Goal: Information Seeking & Learning: Compare options

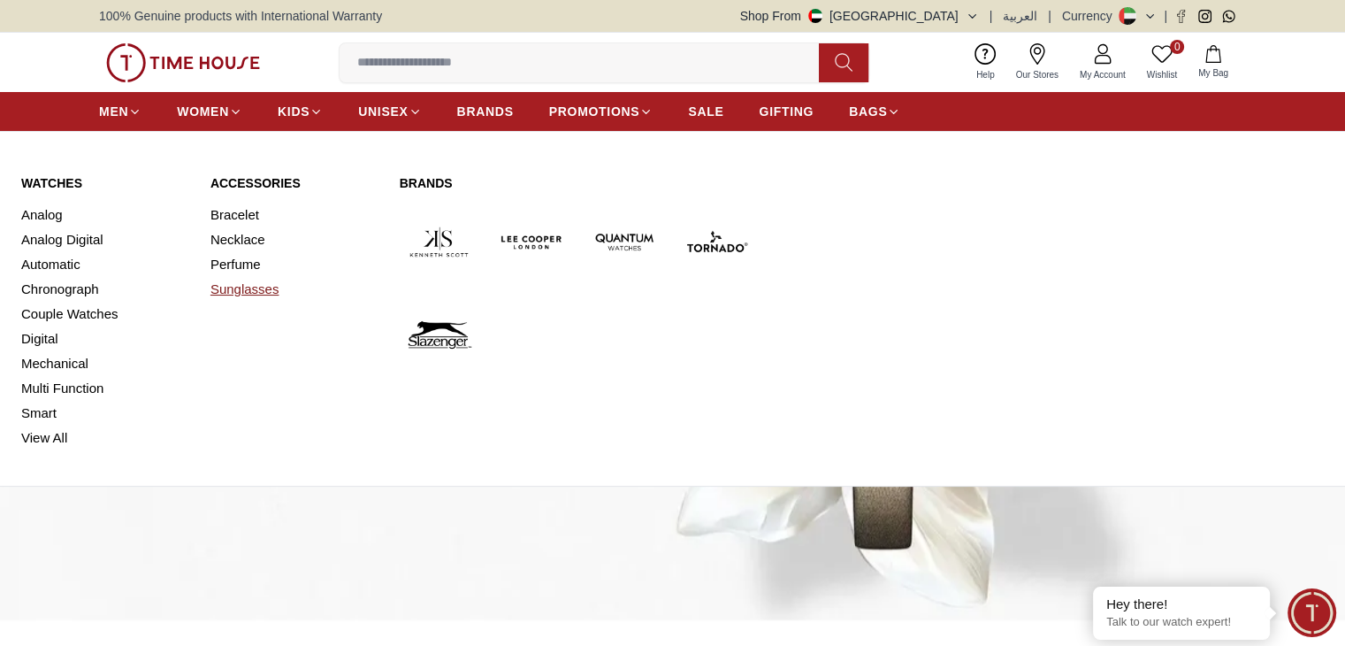
click at [233, 288] on link "Sunglasses" at bounding box center [294, 289] width 168 height 25
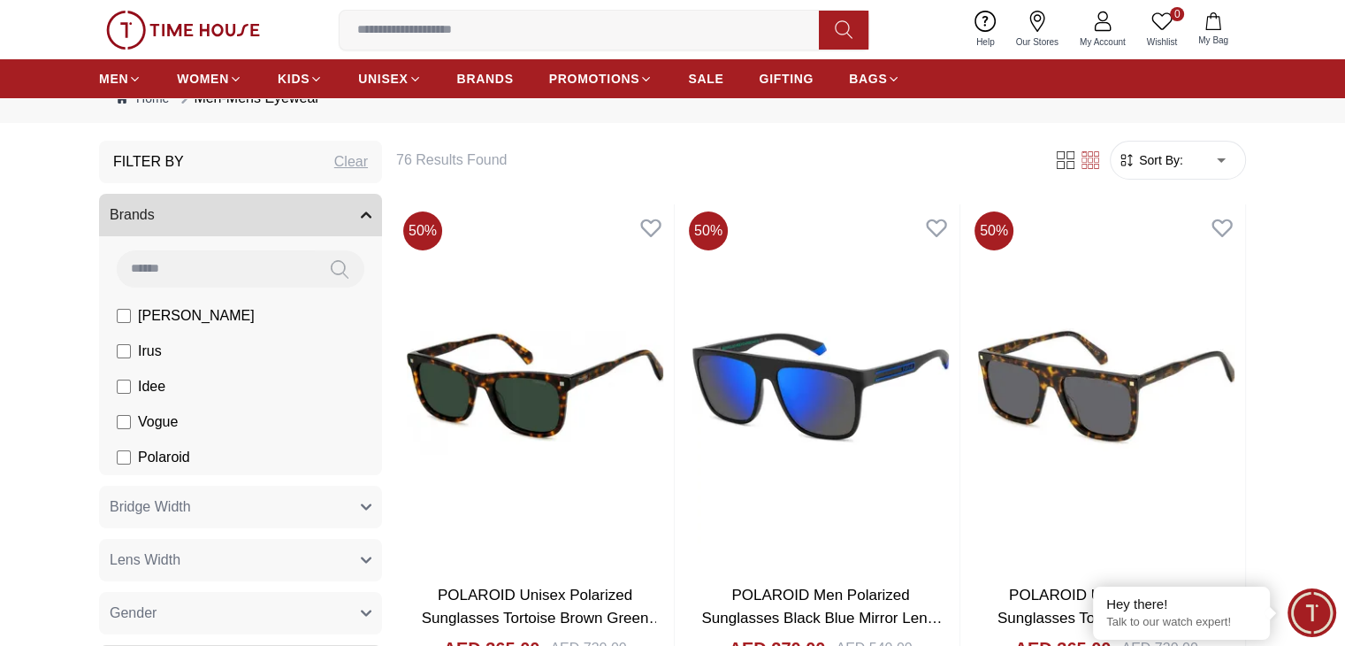
scroll to position [88, 0]
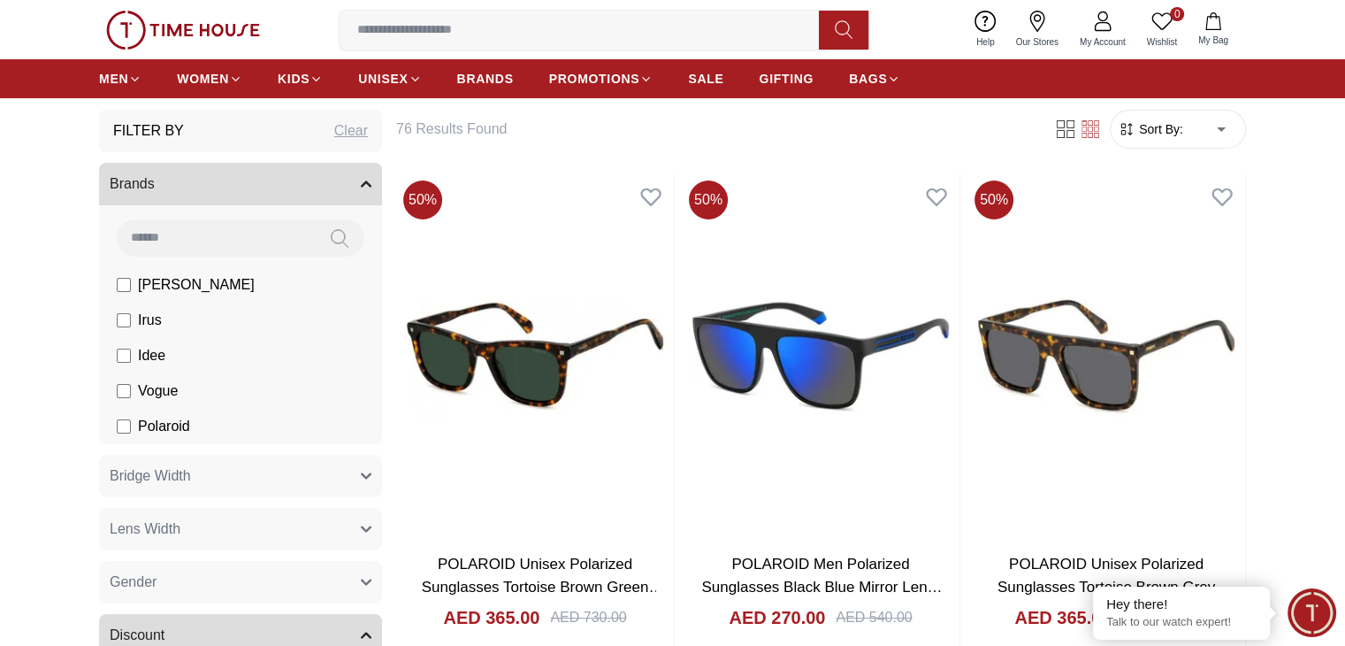
click at [120, 291] on label "[PERSON_NAME]" at bounding box center [186, 284] width 138 height 21
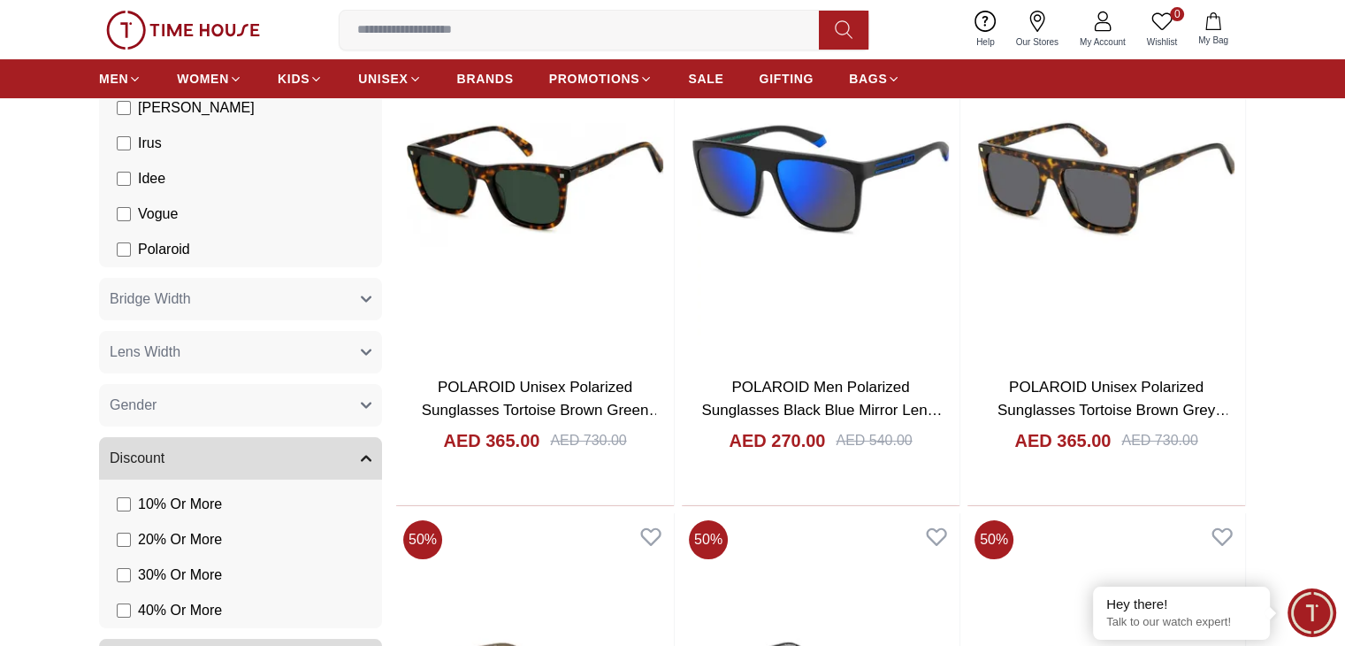
click at [170, 304] on span "Bridge Width" at bounding box center [150, 298] width 81 height 21
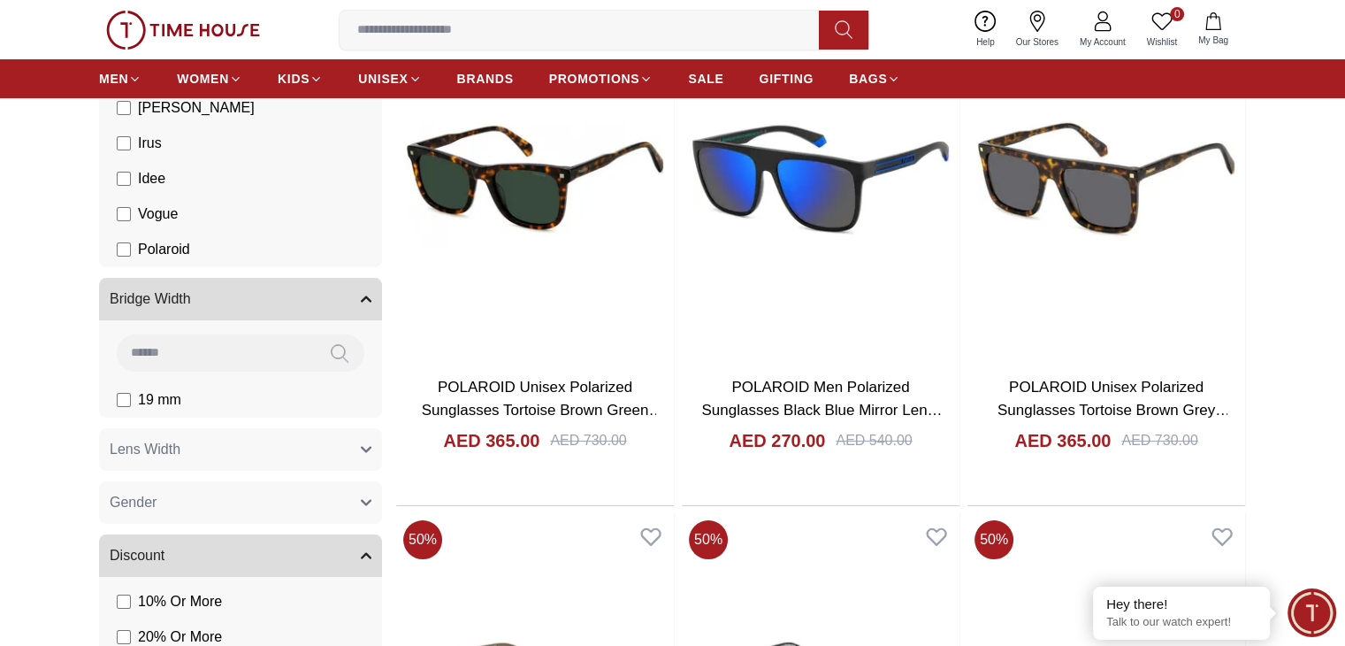
click at [170, 304] on span "Bridge Width" at bounding box center [150, 298] width 81 height 21
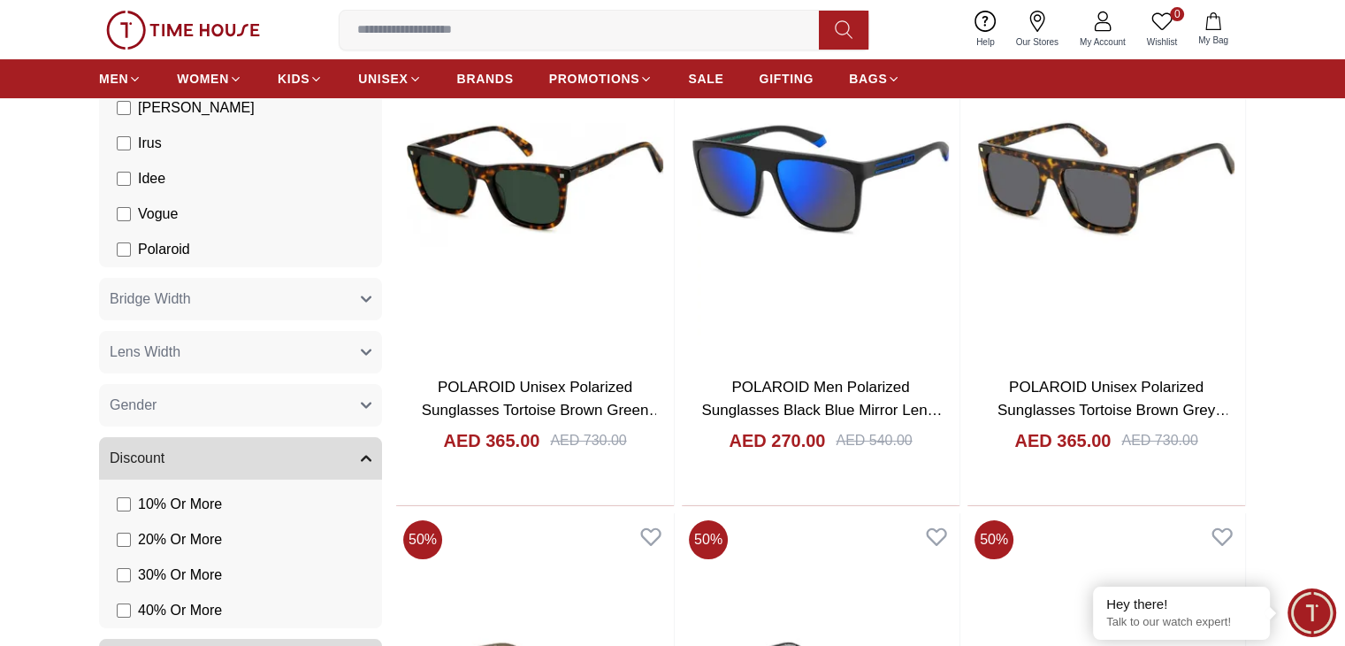
click at [169, 386] on button "Gender" at bounding box center [240, 405] width 283 height 42
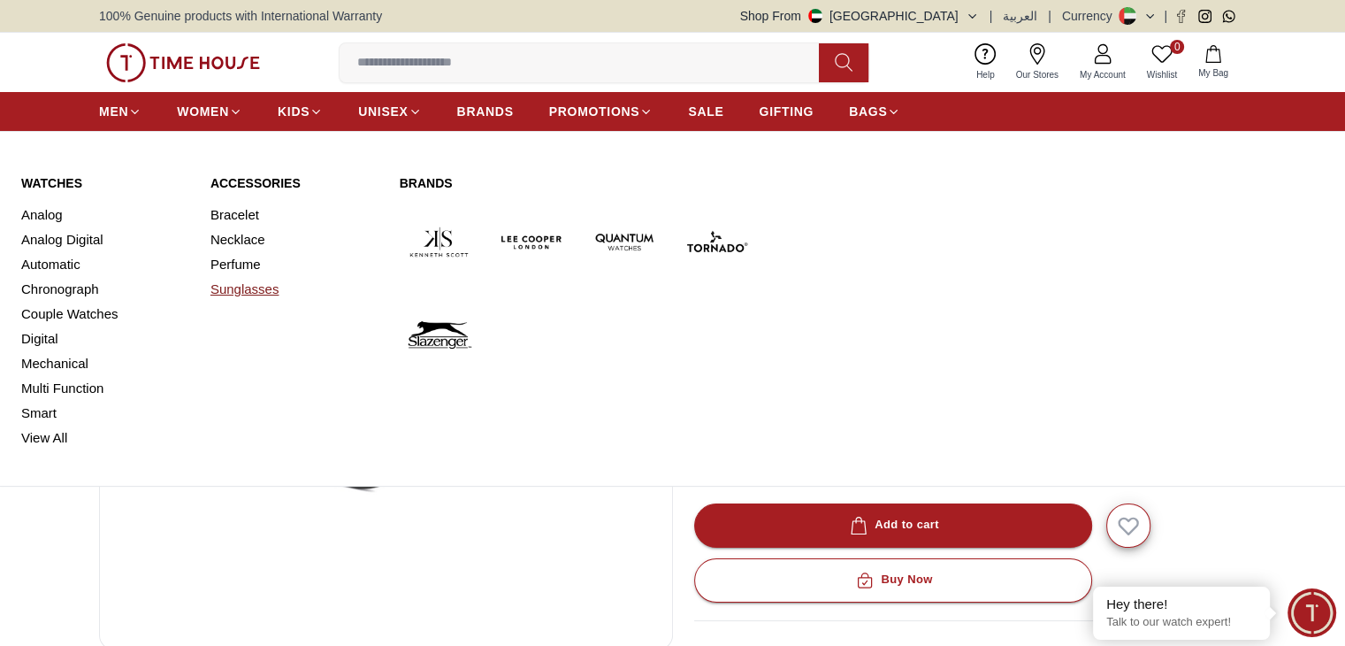
click at [263, 287] on link "Sunglasses" at bounding box center [294, 289] width 168 height 25
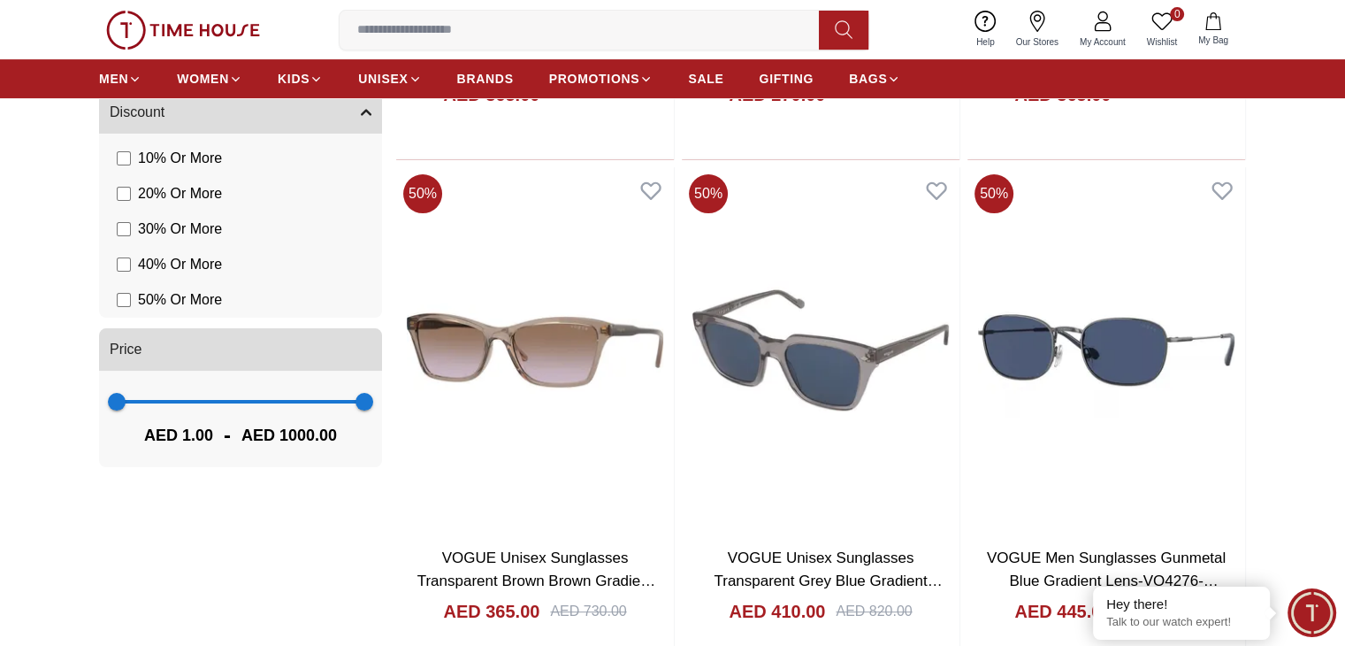
scroll to position [707, 0]
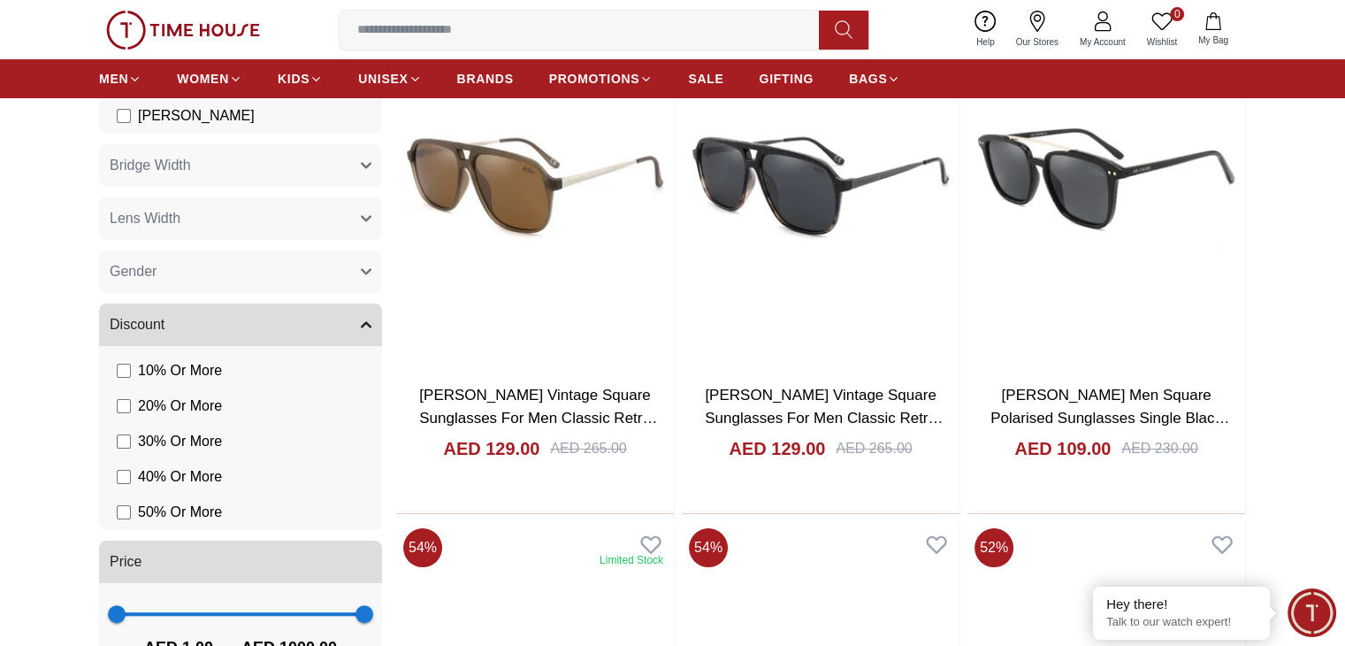
scroll to position [566, 0]
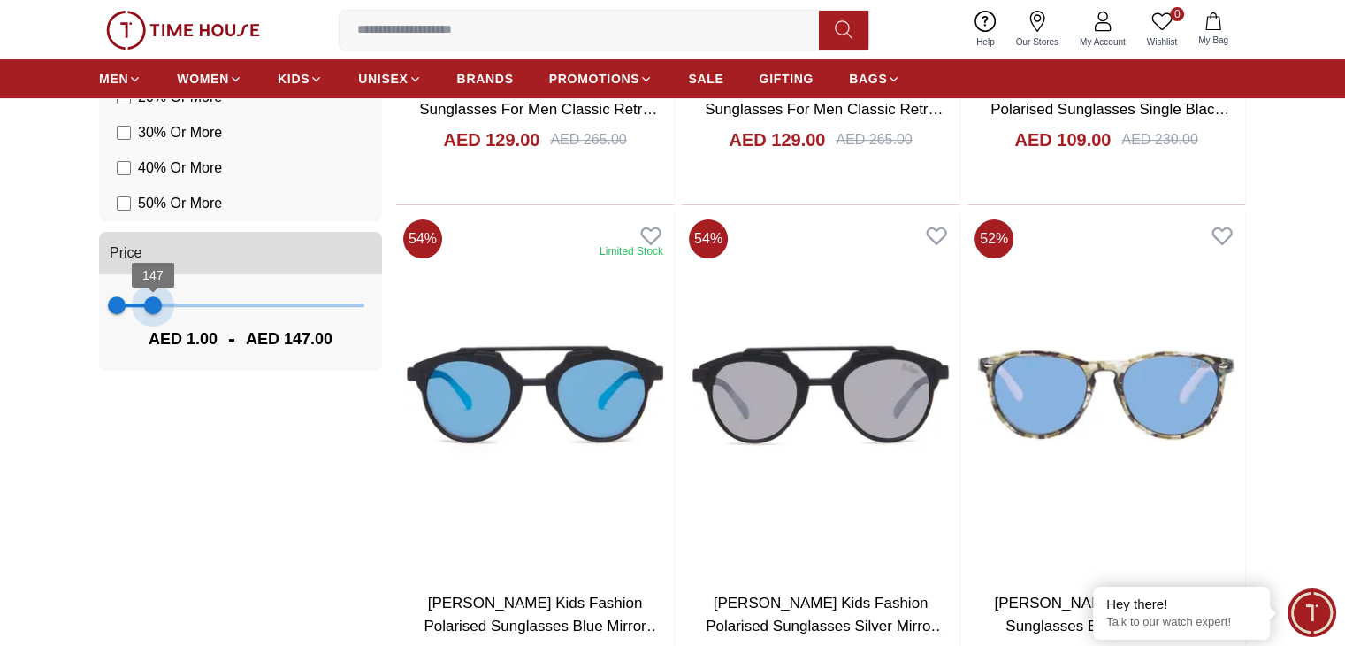
type input "***"
drag, startPoint x: 357, startPoint y: 309, endPoint x: 154, endPoint y: 306, distance: 203.4
click at [154, 306] on span "151" at bounding box center [154, 305] width 18 height 18
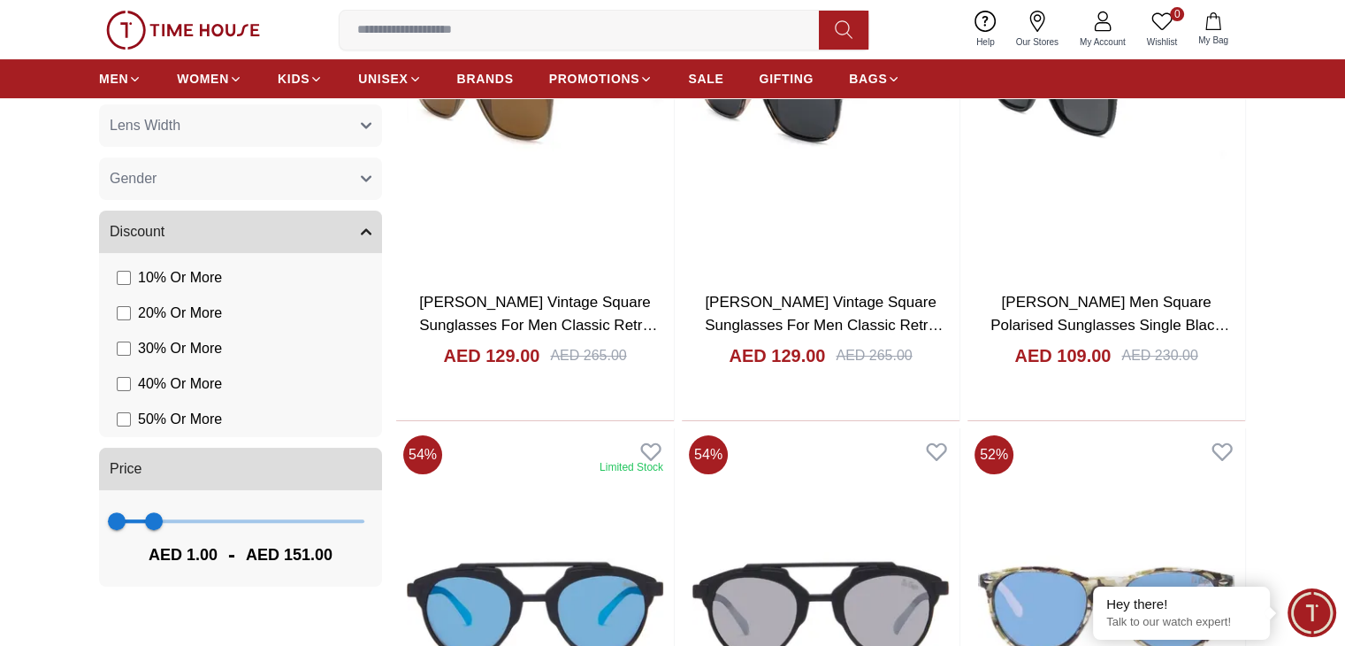
scroll to position [354, 0]
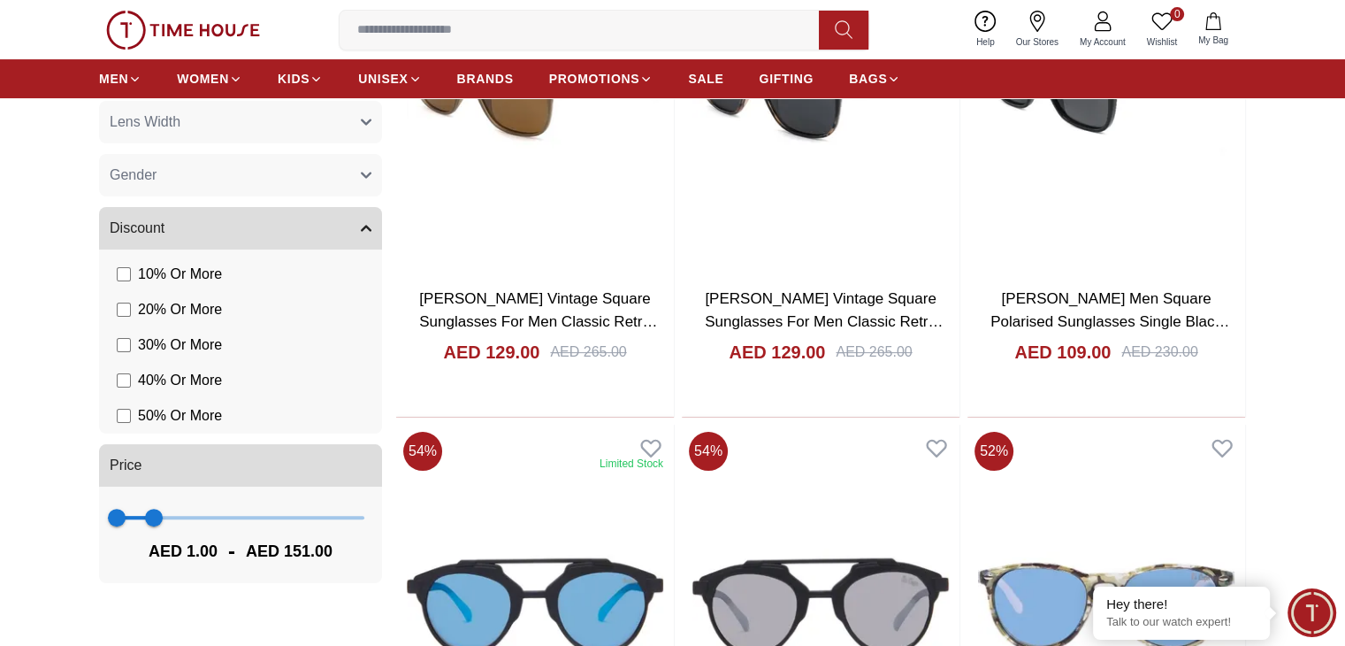
click at [258, 182] on button "Gender" at bounding box center [240, 175] width 283 height 42
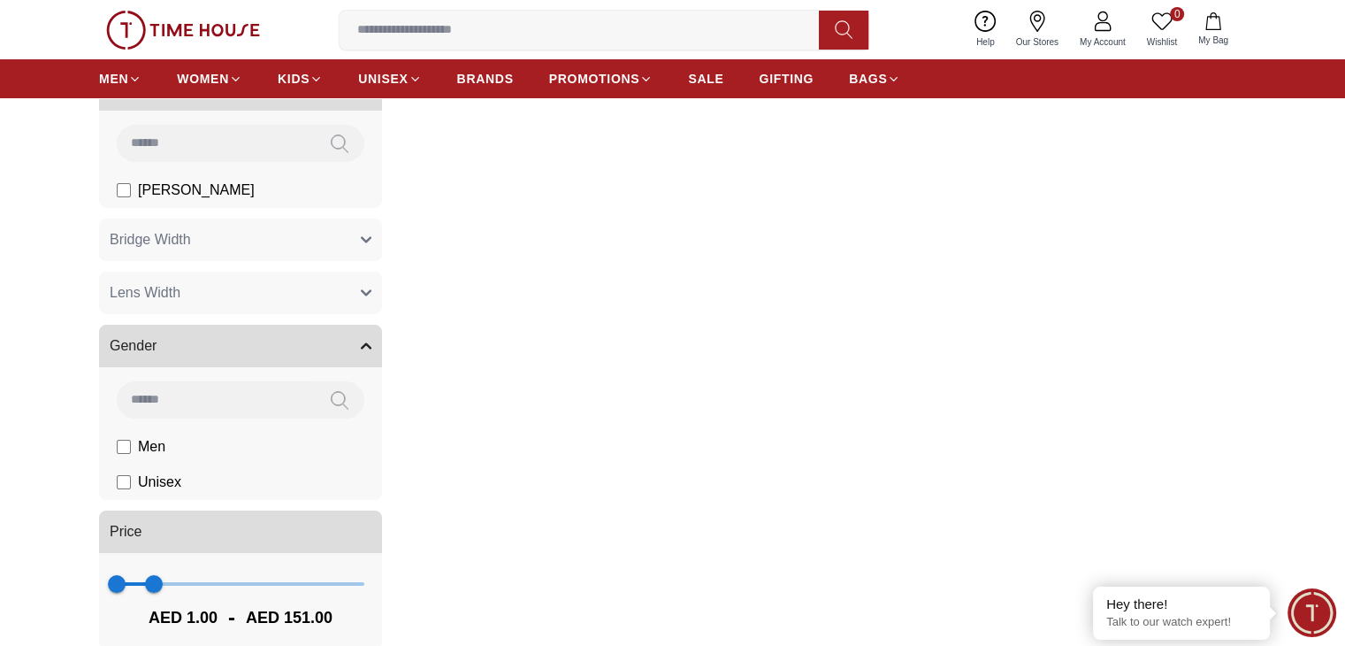
scroll to position [354, 0]
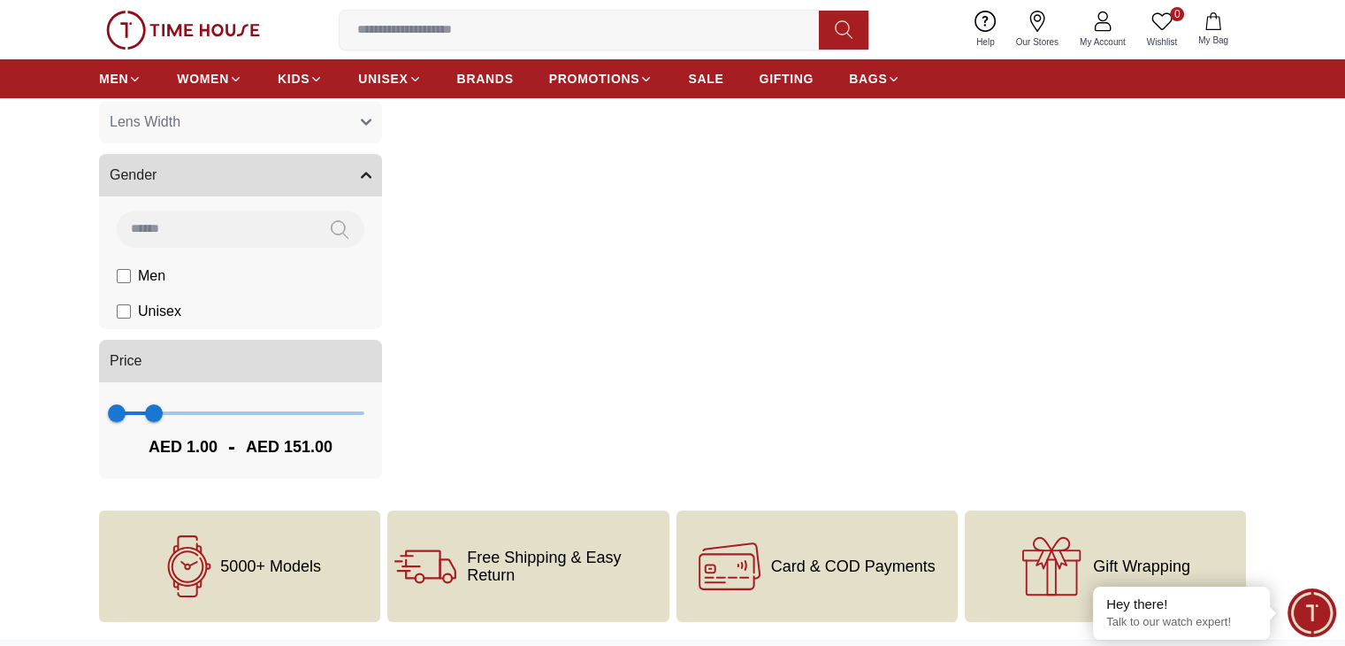
click at [134, 30] on label "Men" at bounding box center [186, 19] width 138 height 21
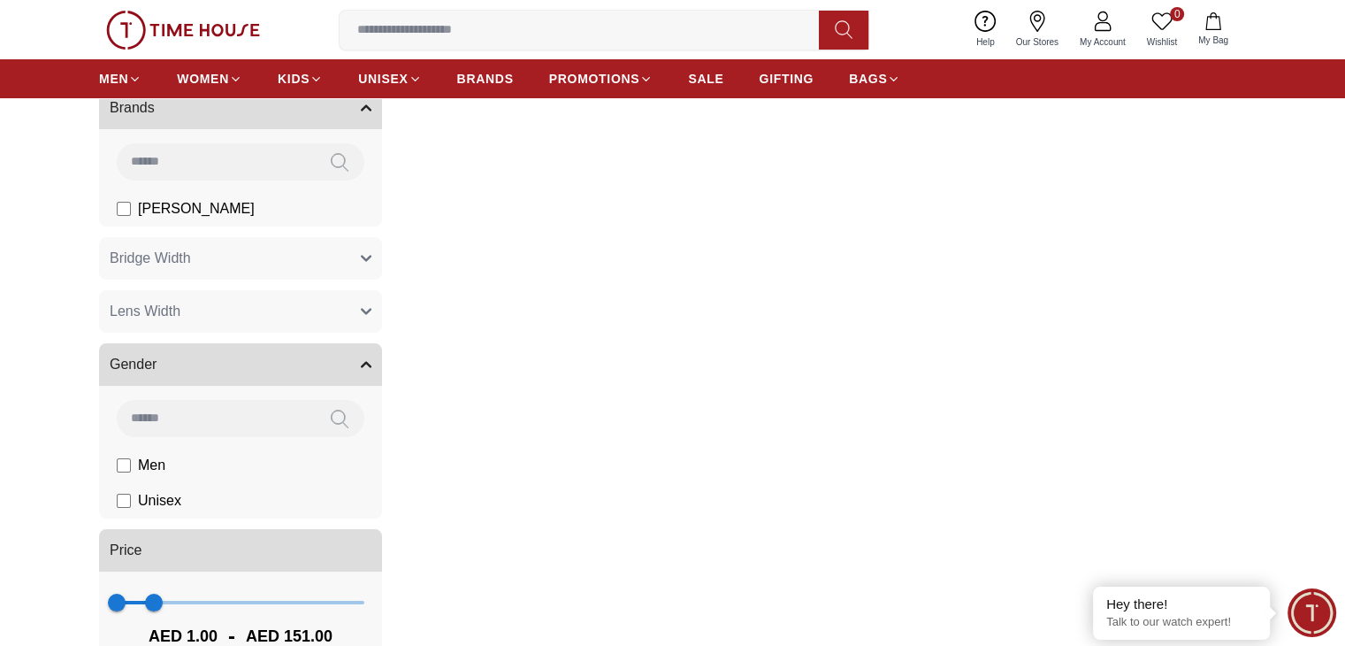
scroll to position [354, 0]
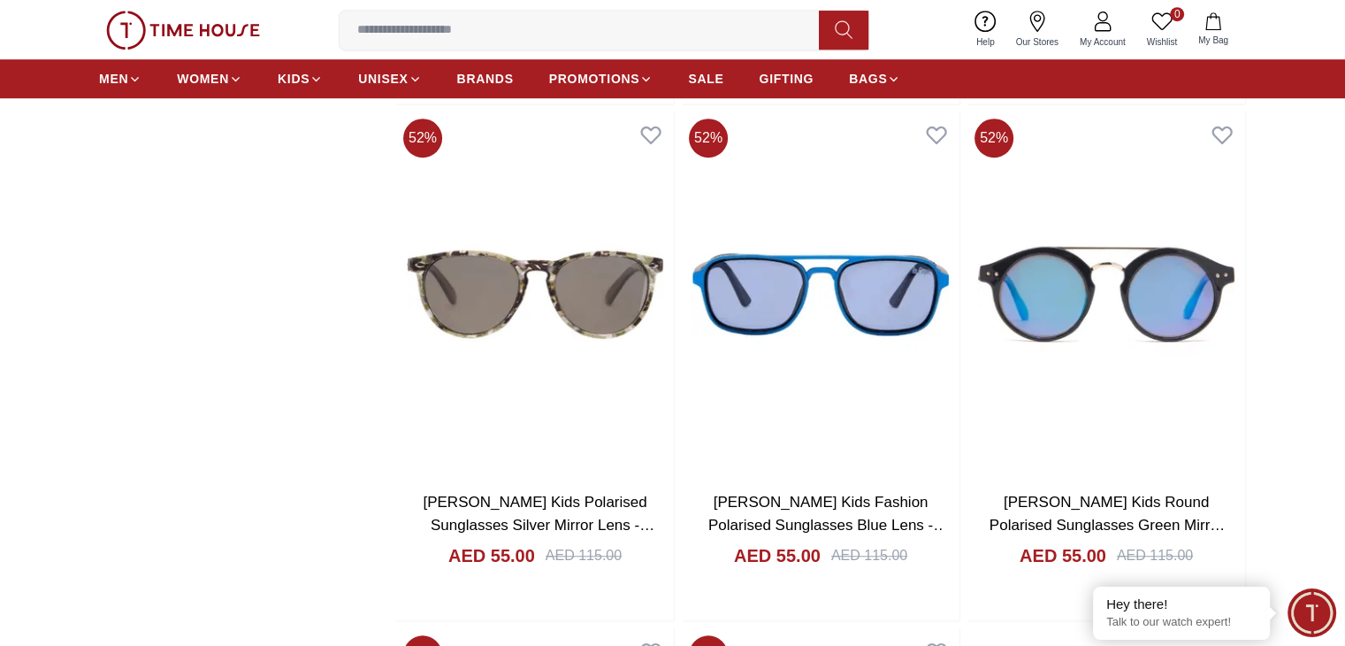
scroll to position [1503, 0]
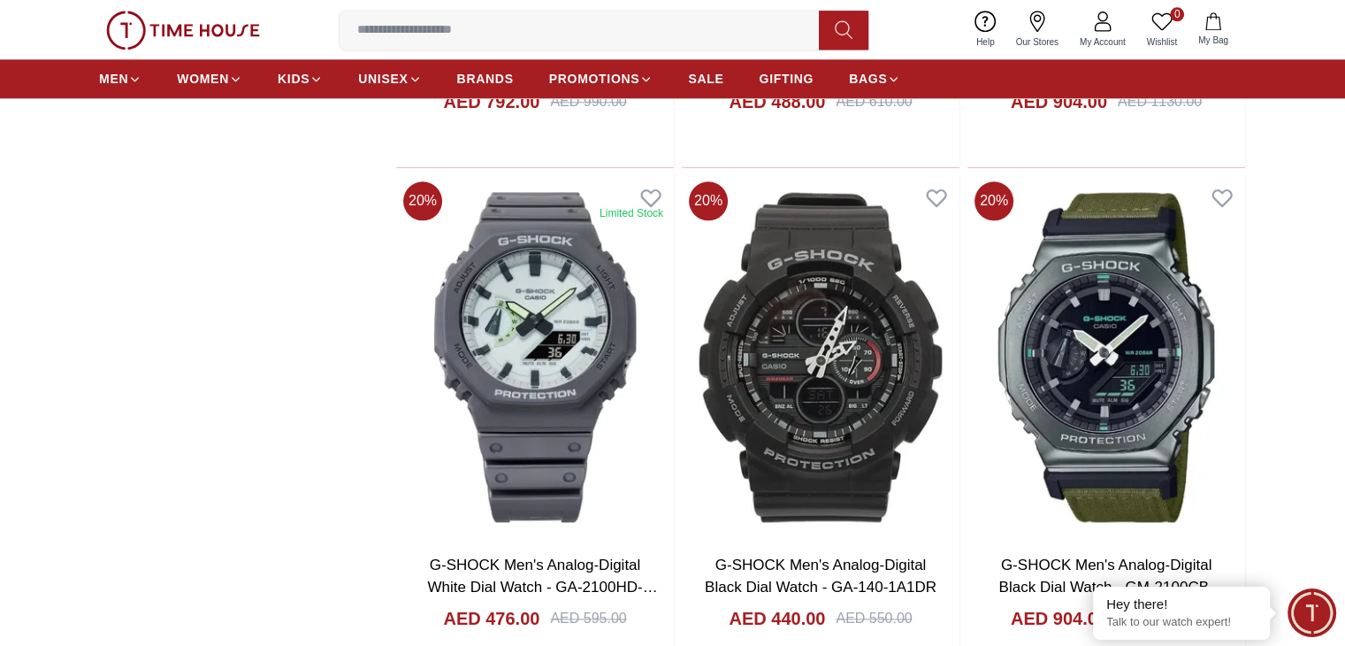
scroll to position [2299, 0]
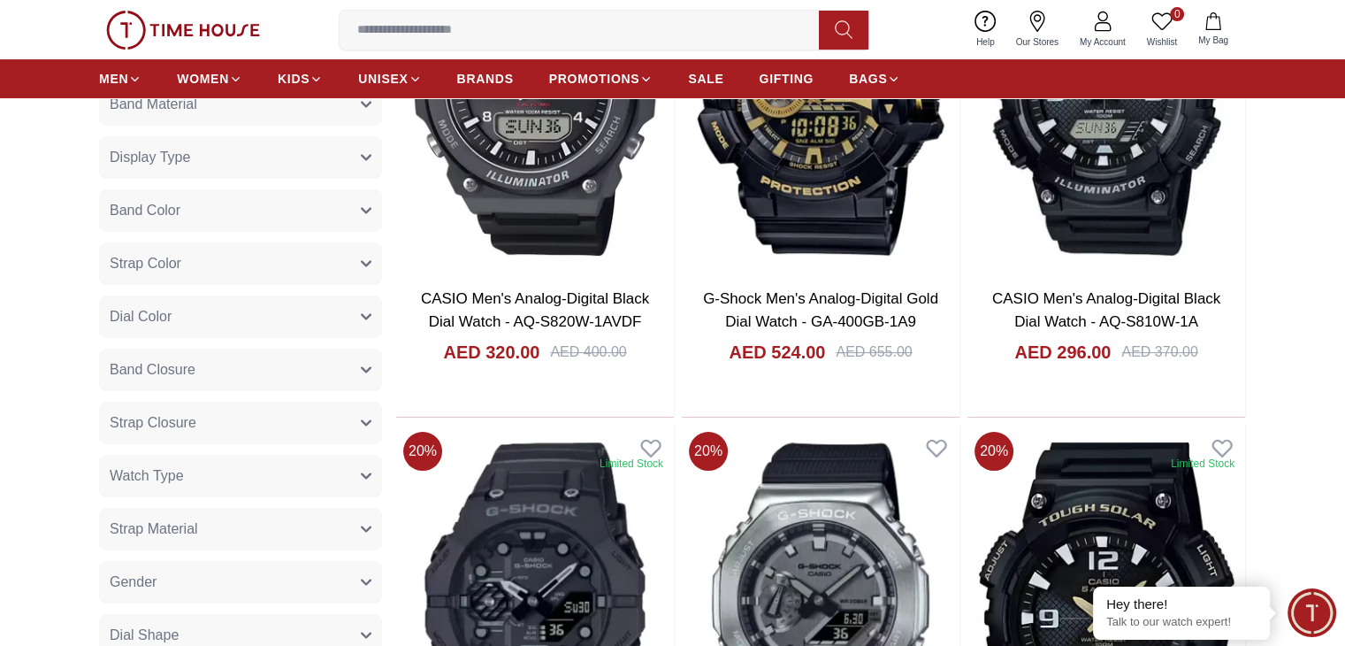
scroll to position [354, 0]
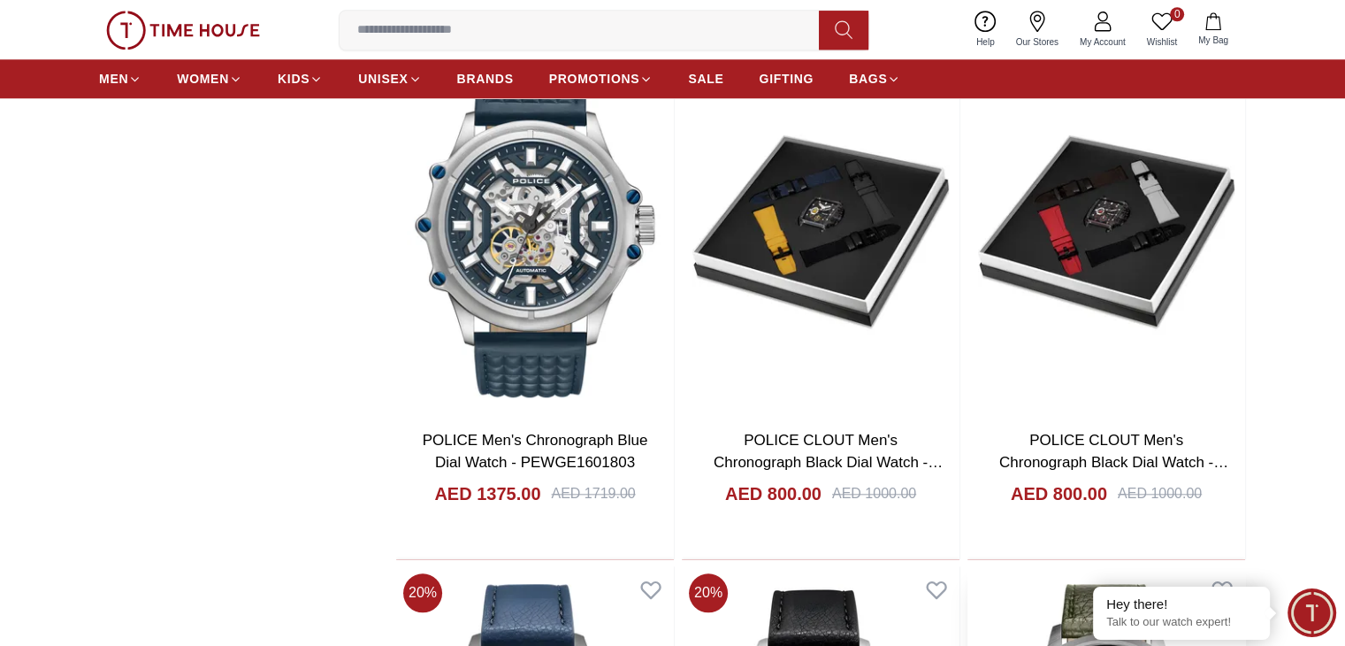
scroll to position [1769, 0]
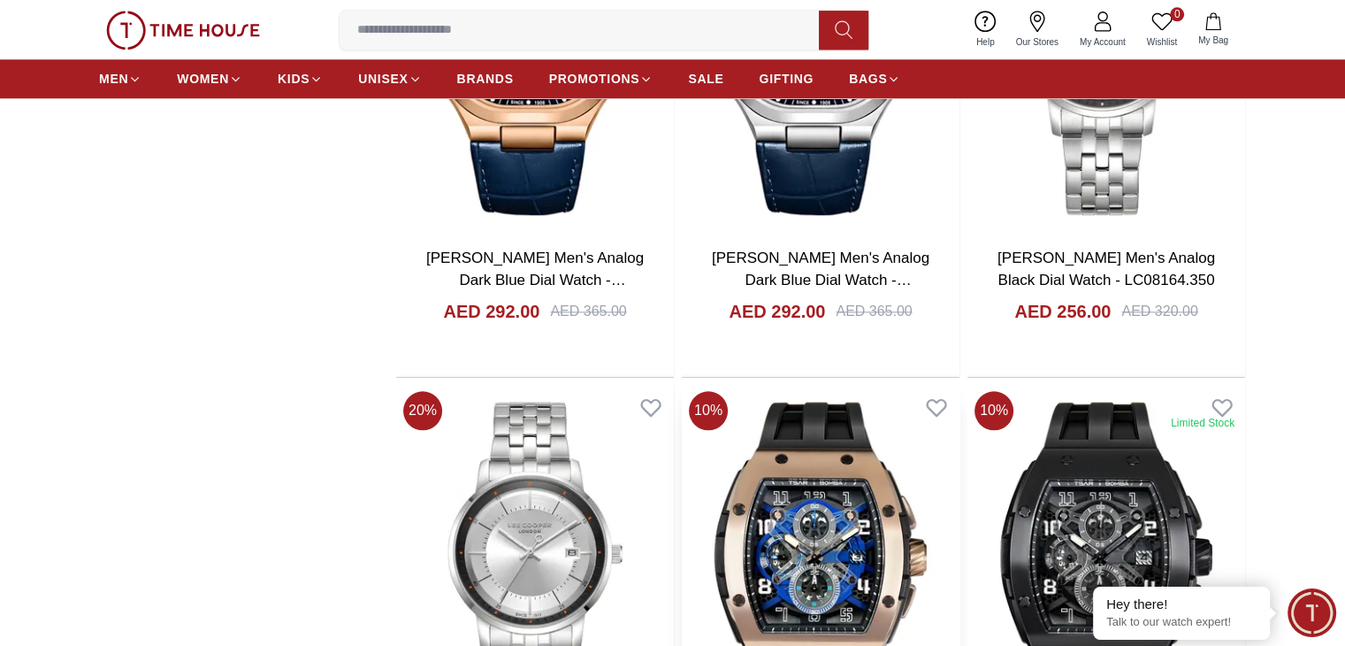
scroll to position [1946, 0]
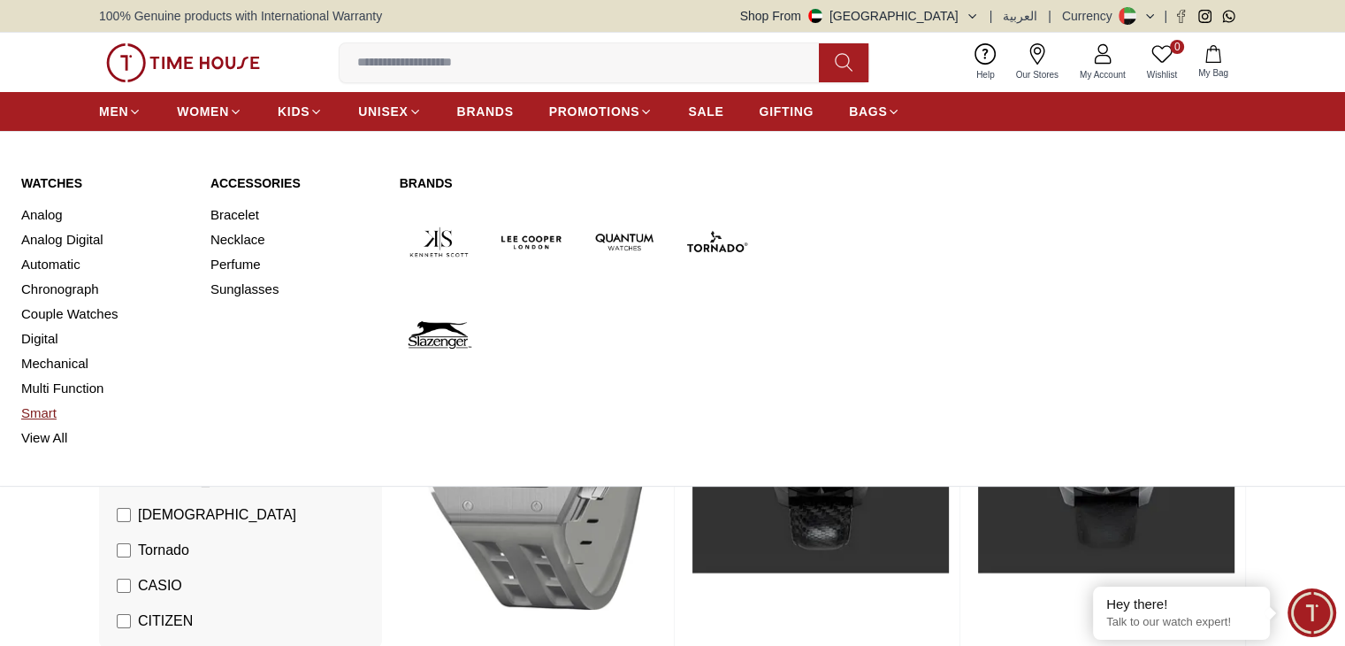
click at [43, 409] on link "Smart" at bounding box center [105, 413] width 168 height 25
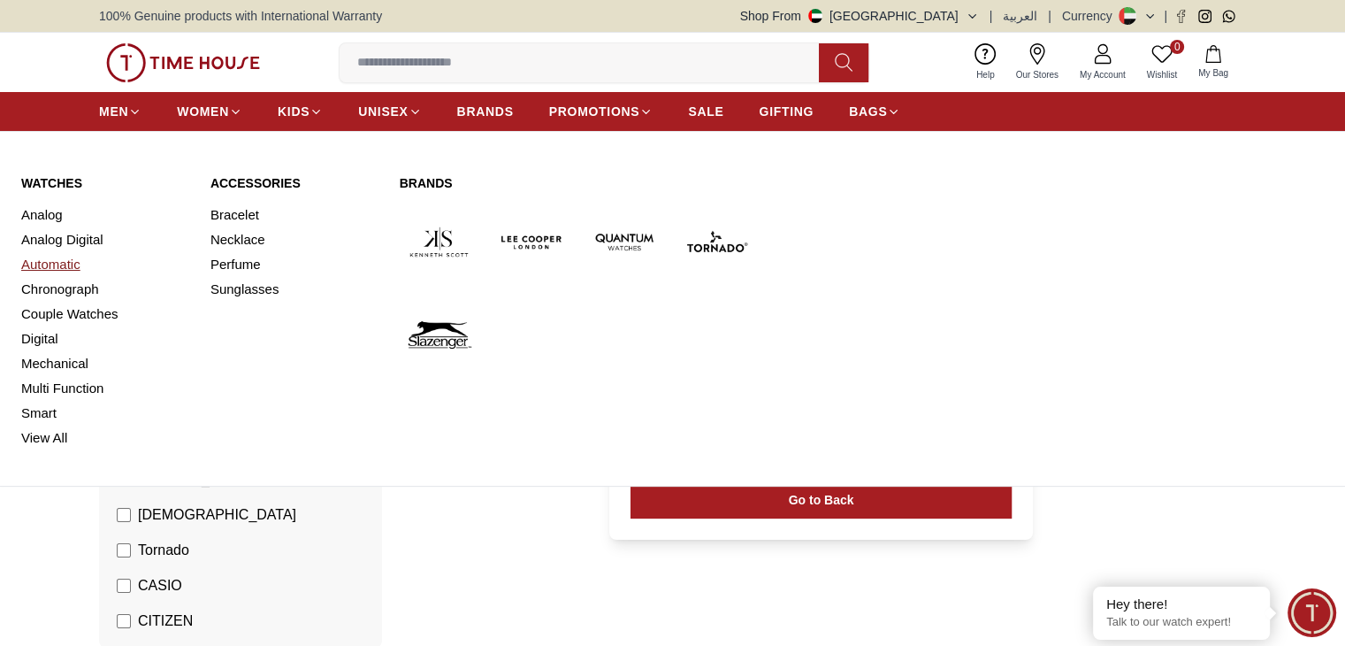
click at [60, 264] on link "Automatic" at bounding box center [105, 264] width 168 height 25
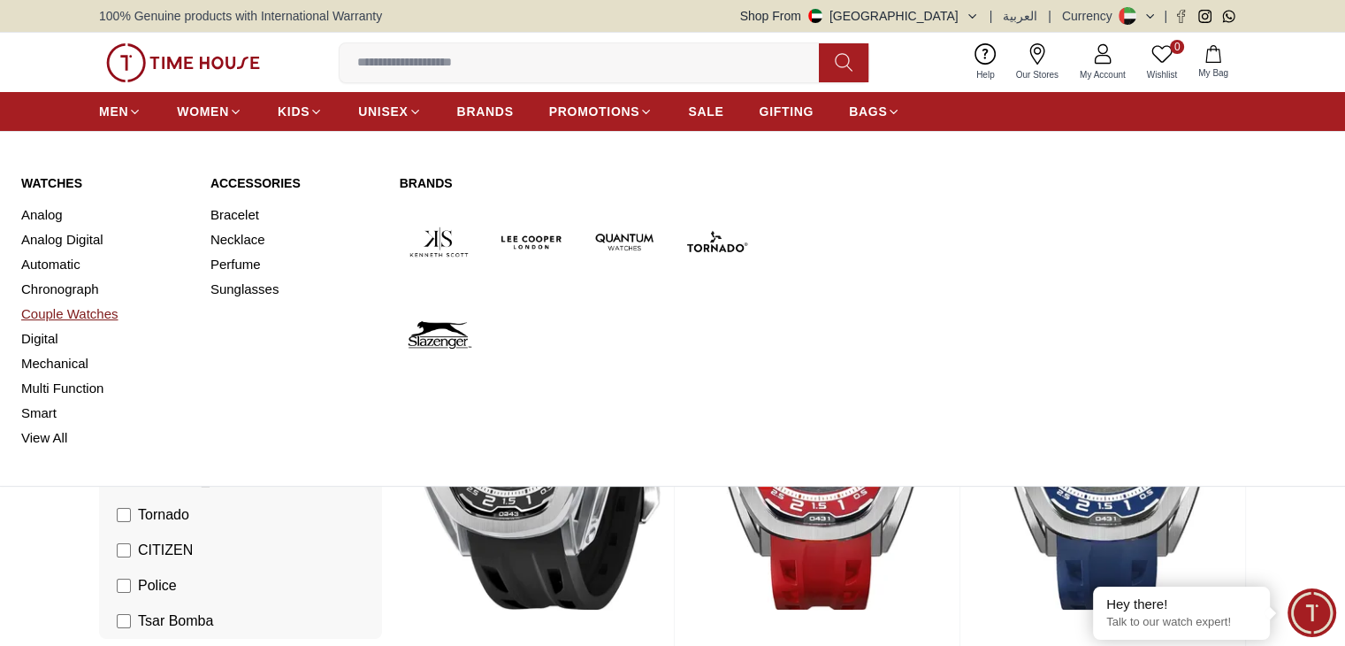
click at [54, 310] on link "Couple Watches" at bounding box center [105, 314] width 168 height 25
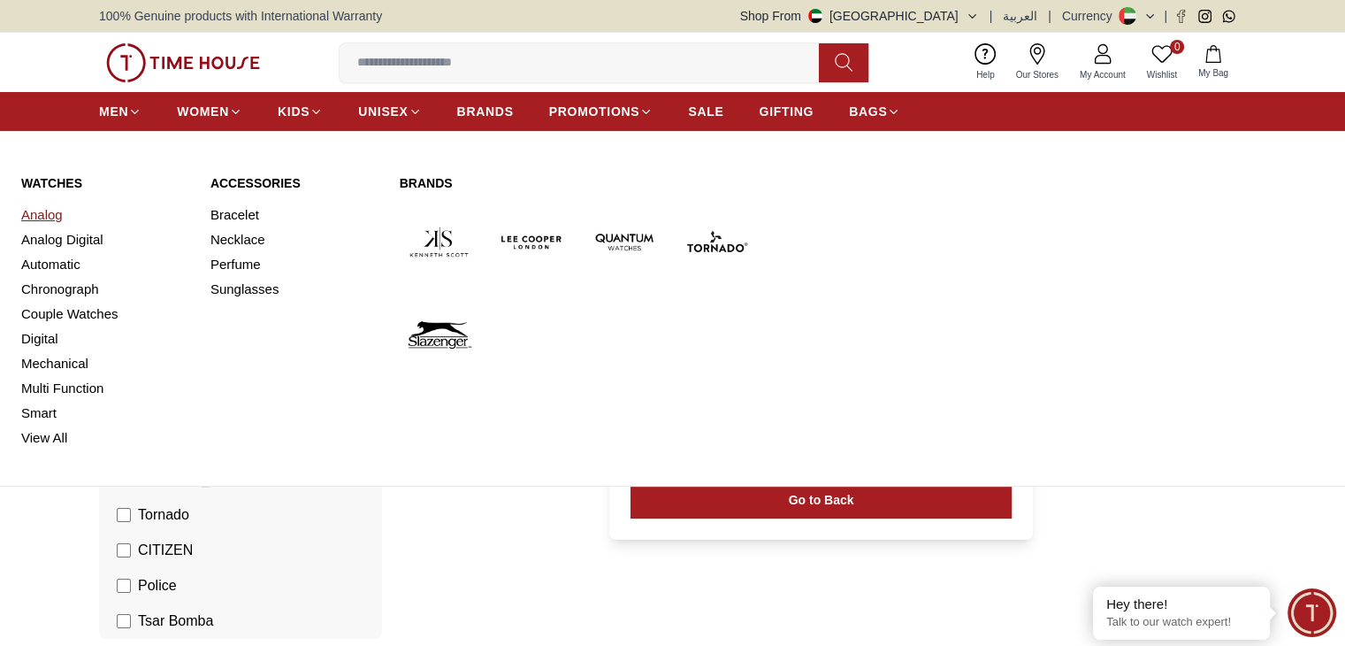
click at [57, 210] on link "Analog" at bounding box center [105, 215] width 168 height 25
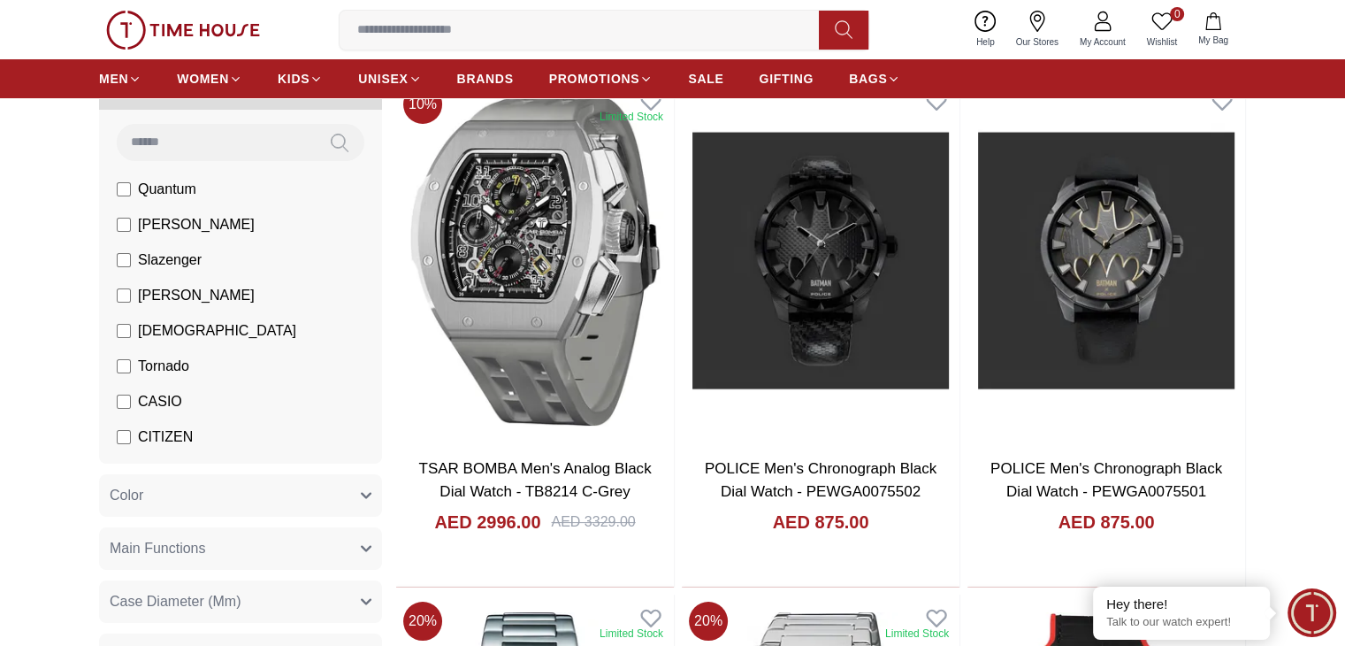
scroll to position [177, 0]
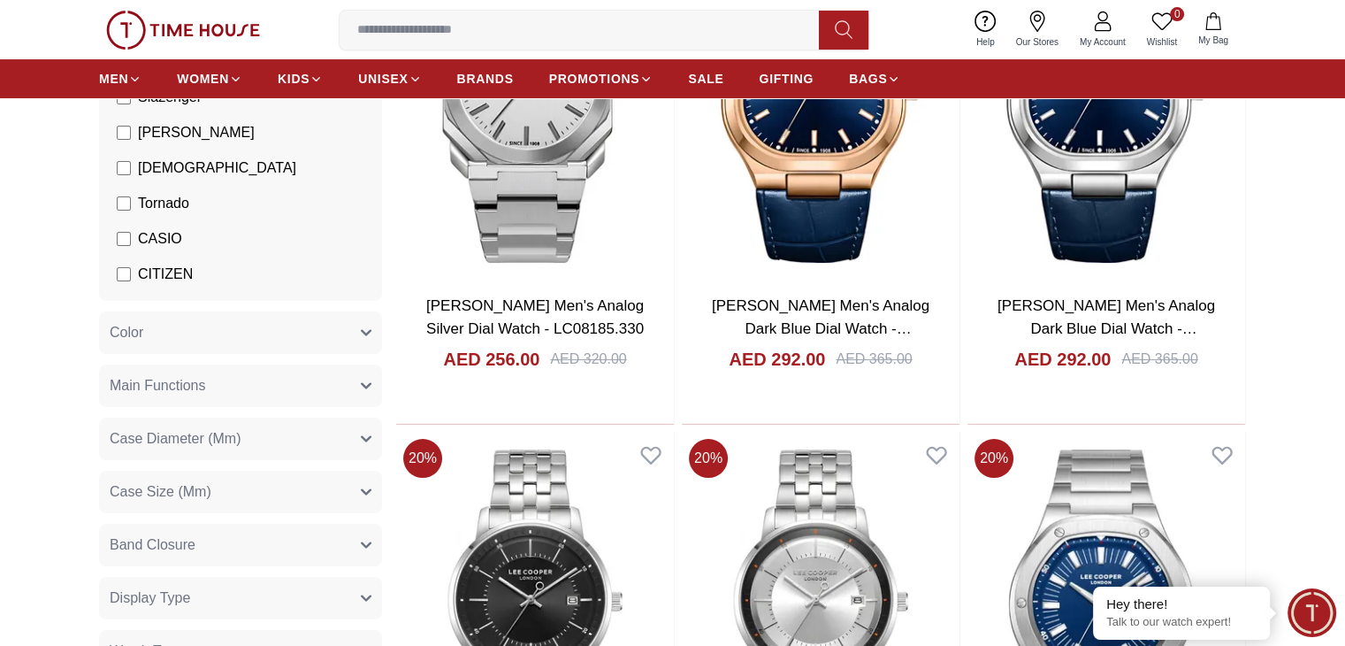
scroll to position [354, 0]
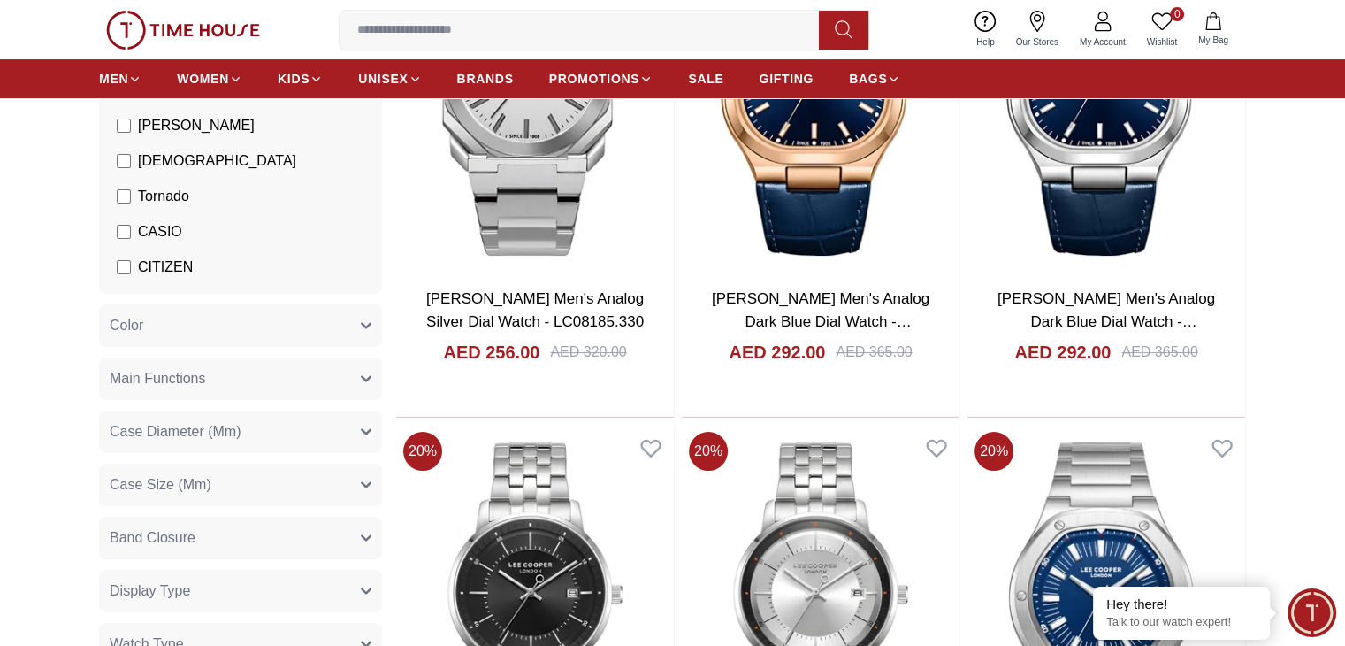
click at [187, 319] on button "Color" at bounding box center [240, 325] width 283 height 42
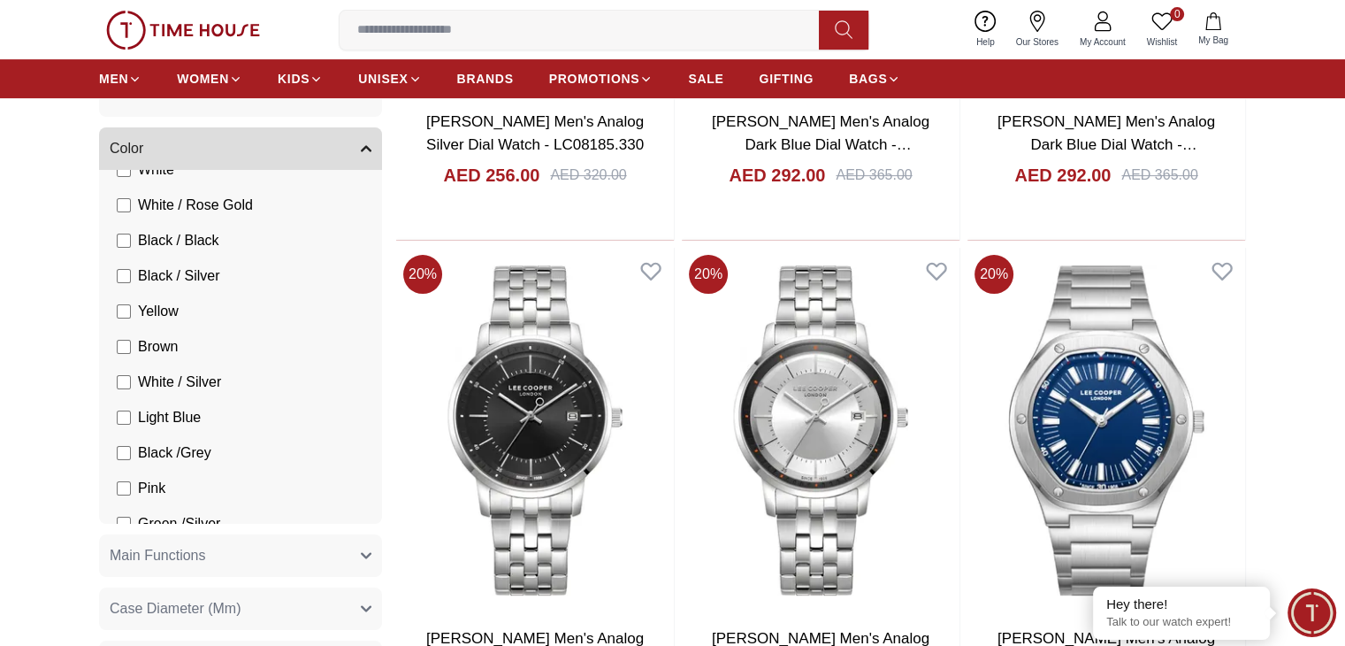
scroll to position [442, 0]
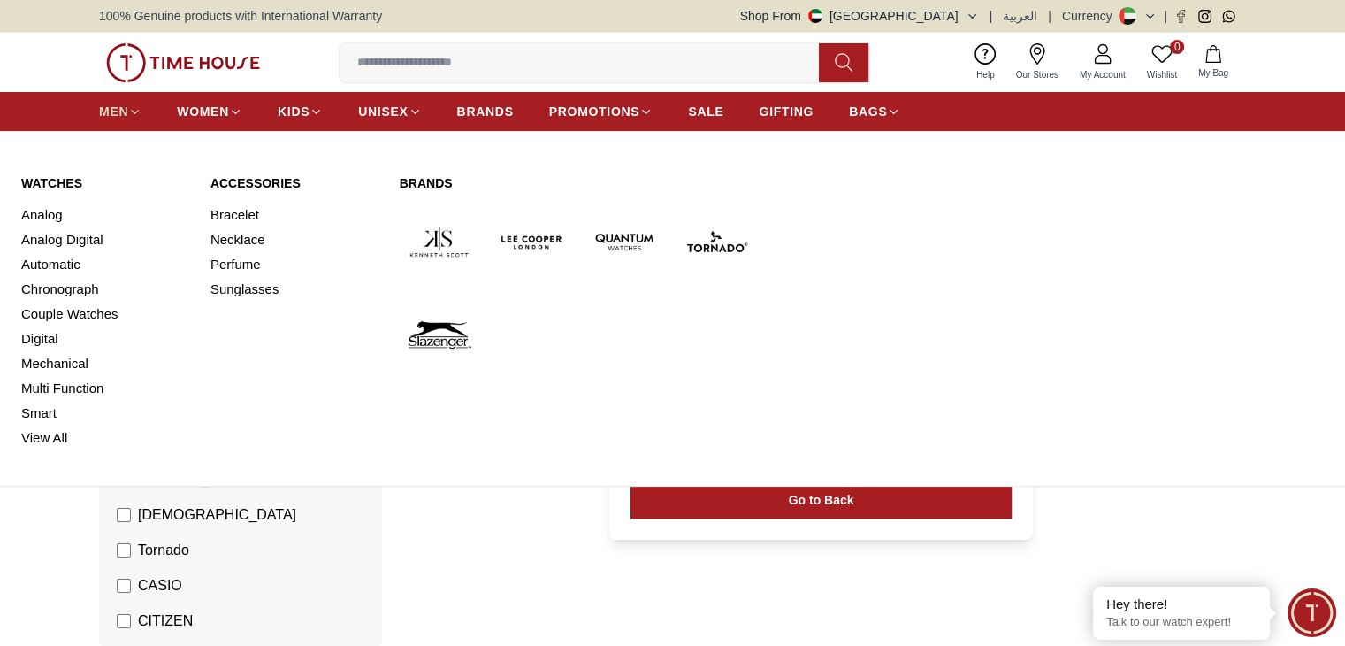
click at [130, 120] on link "MEN" at bounding box center [120, 112] width 42 height 32
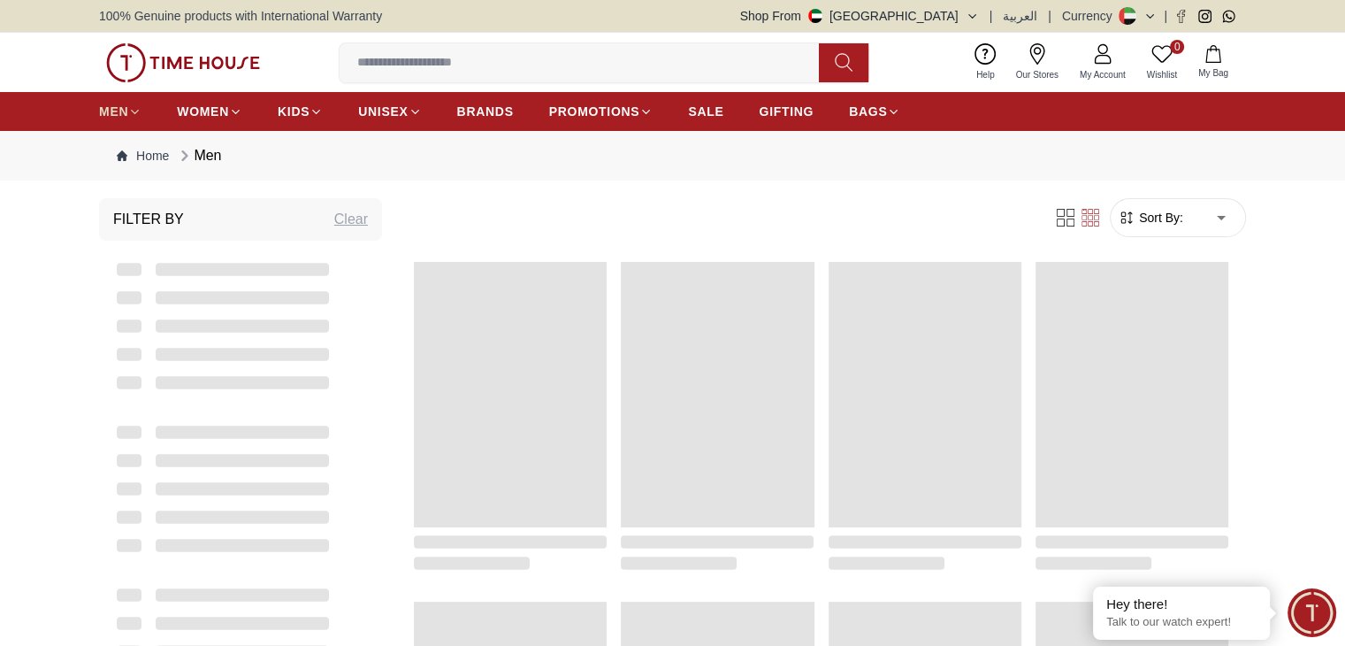
click at [130, 114] on icon at bounding box center [134, 111] width 13 height 13
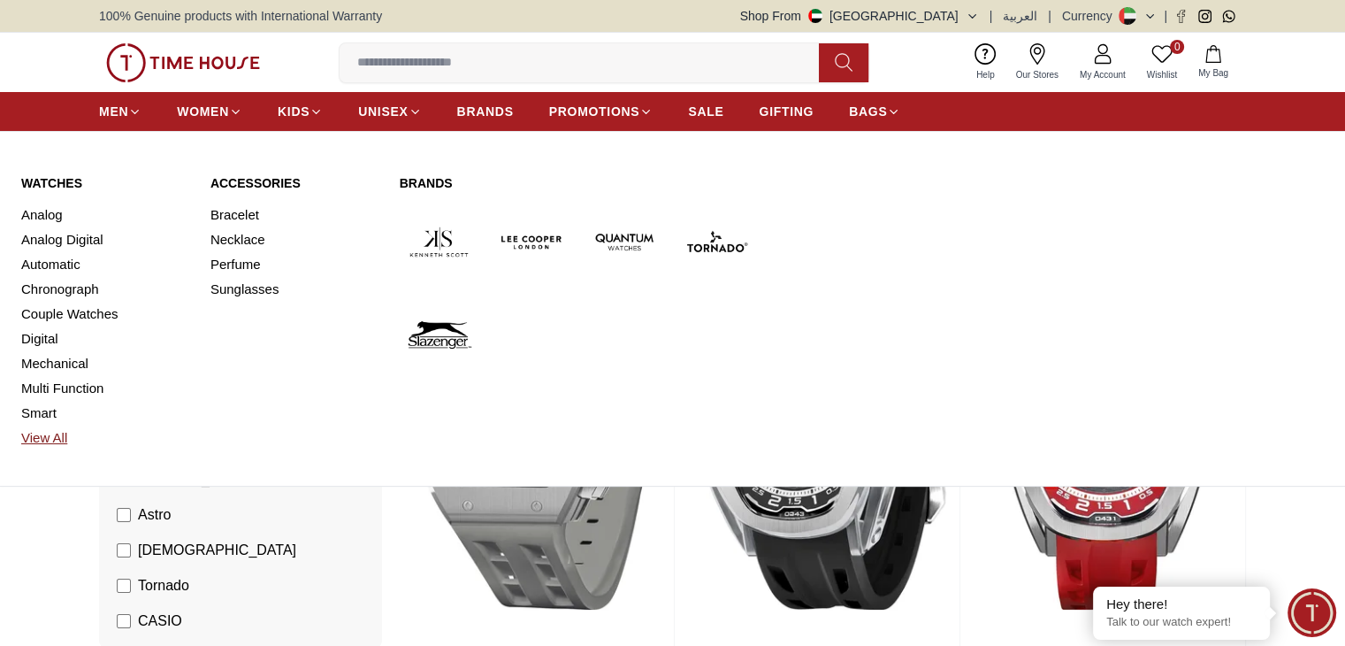
click at [50, 432] on link "View All" at bounding box center [105, 437] width 168 height 25
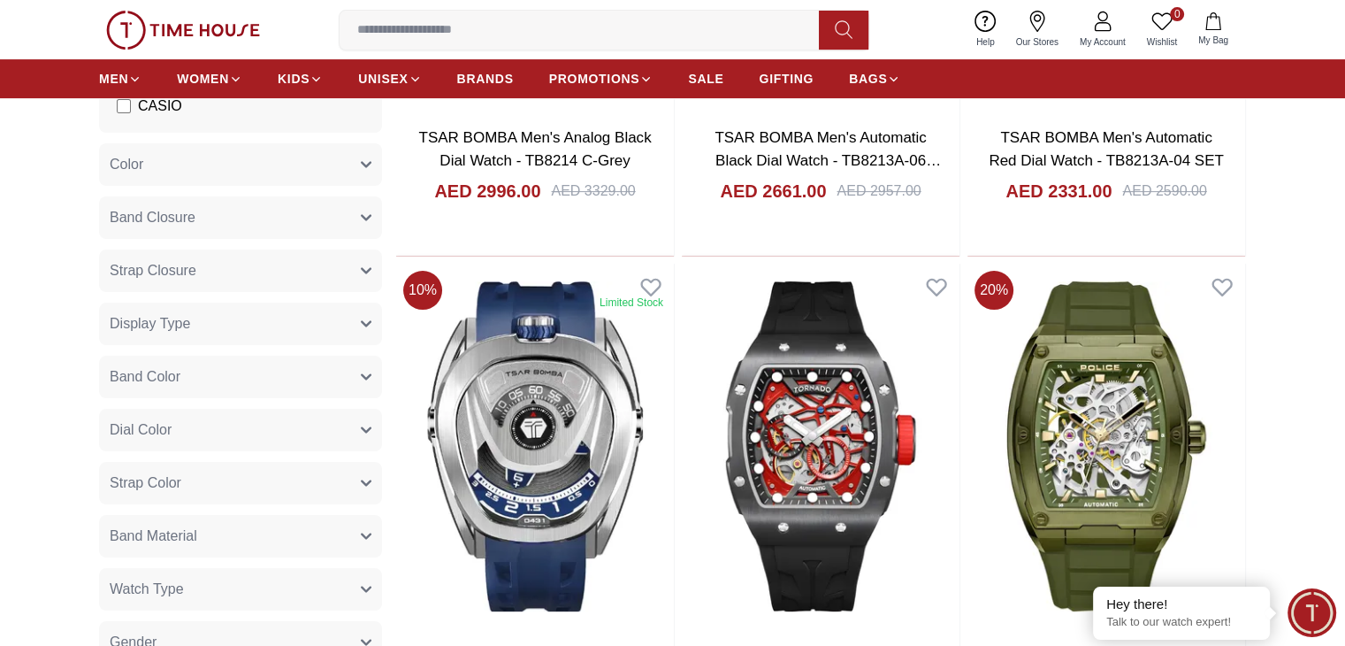
scroll to position [354, 0]
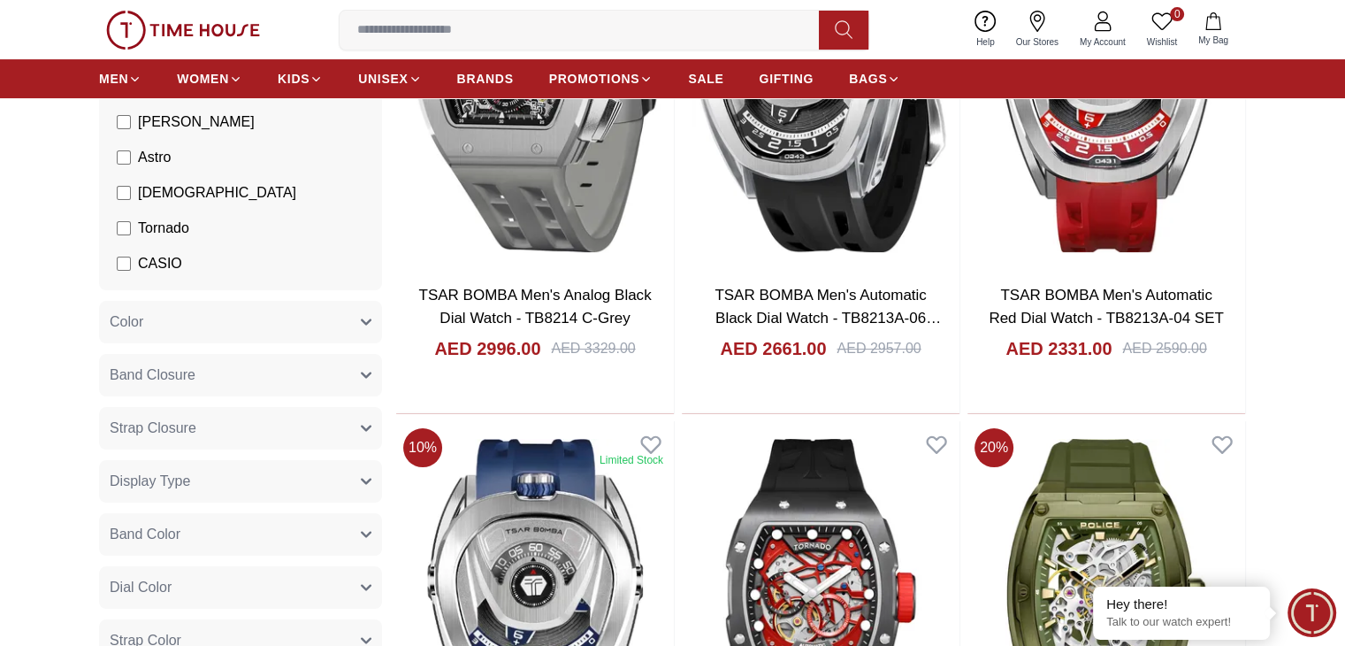
click at [208, 317] on button "Color" at bounding box center [240, 322] width 283 height 42
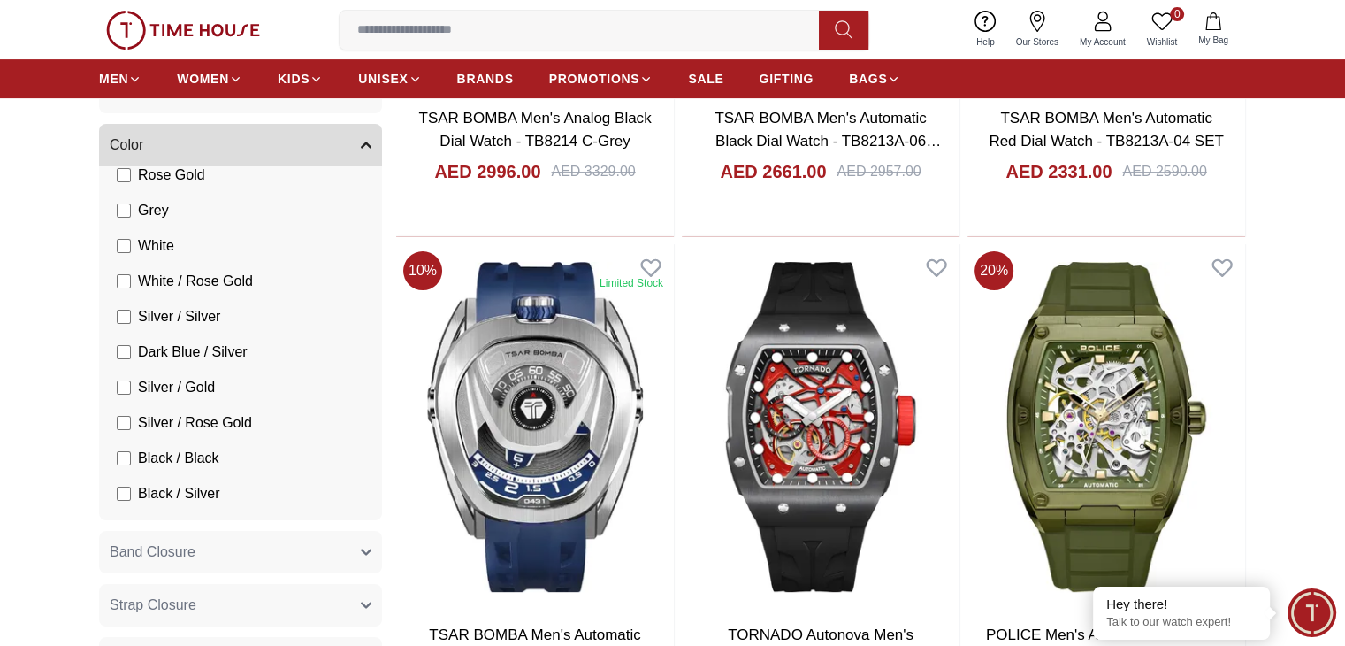
scroll to position [531, 0]
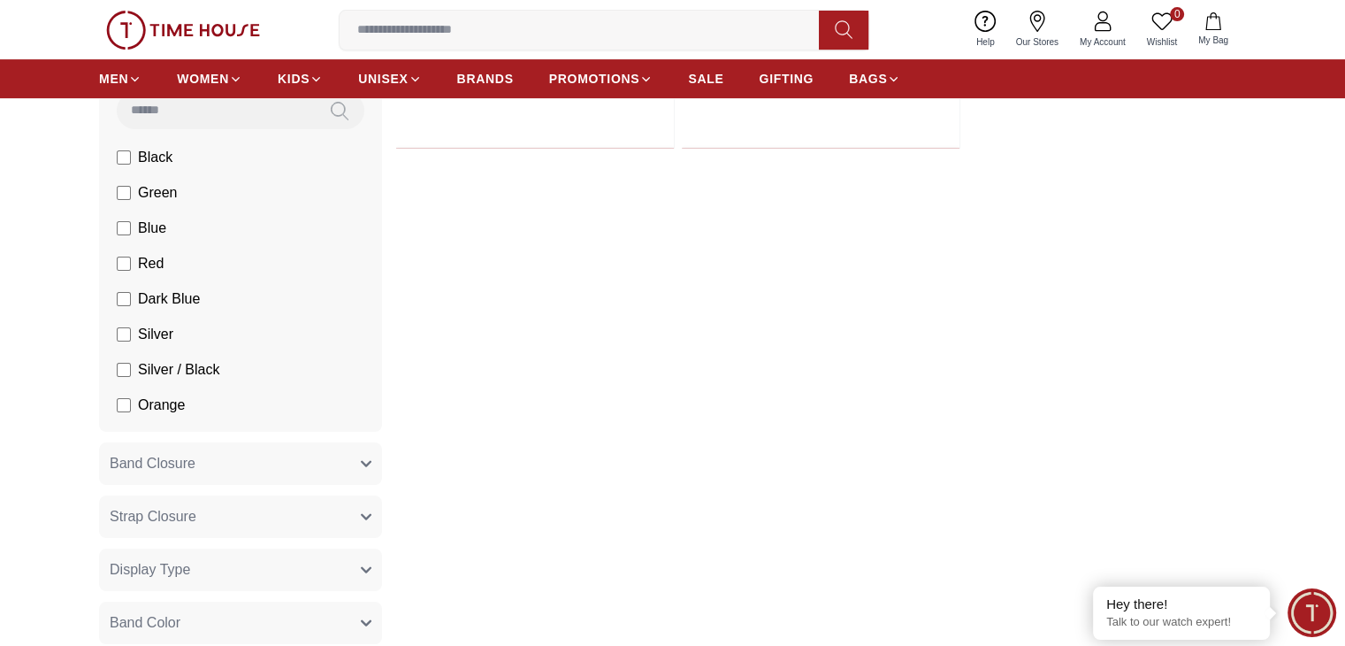
scroll to position [531, 0]
